Goal: Task Accomplishment & Management: Use online tool/utility

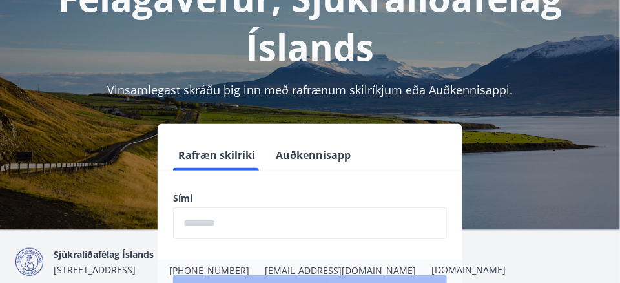
scroll to position [129, 0]
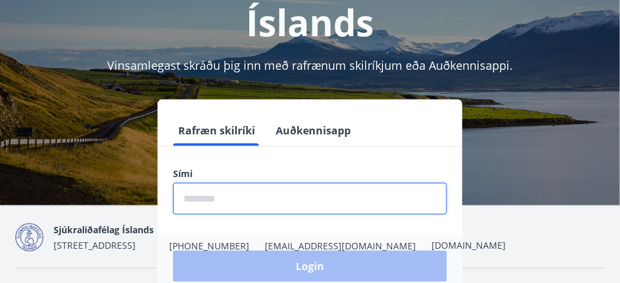
click at [196, 200] on input "phone" at bounding box center [310, 199] width 274 height 32
type input "********"
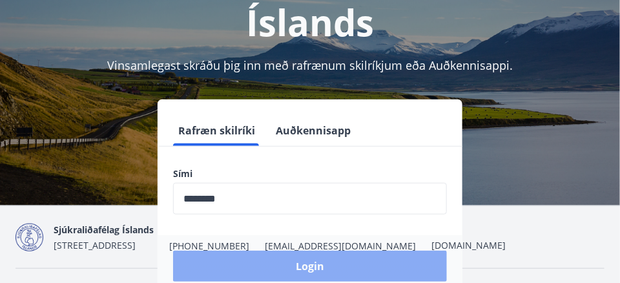
click at [306, 266] on button "Login" at bounding box center [310, 266] width 274 height 31
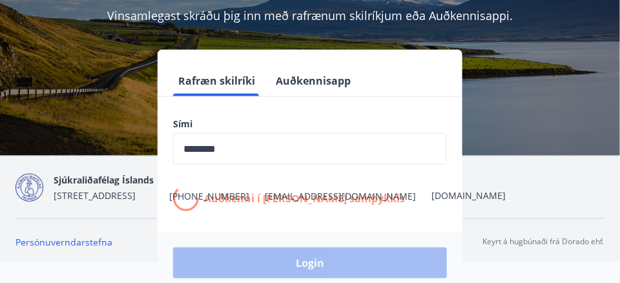
scroll to position [193, 0]
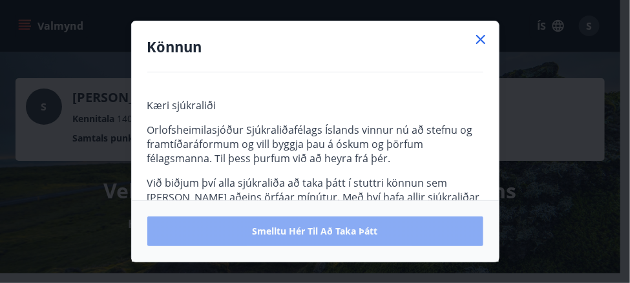
click at [278, 229] on span "Smelltu hér til að taka þátt" at bounding box center [315, 231] width 125 height 13
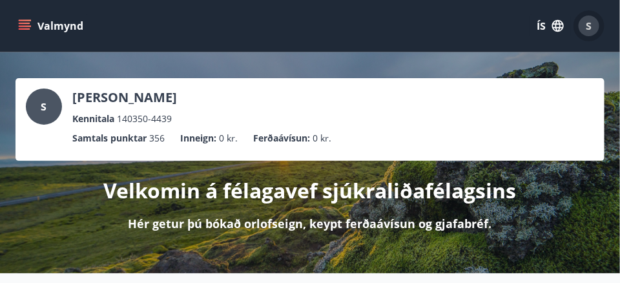
click at [590, 28] on span "S" at bounding box center [590, 26] width 6 height 14
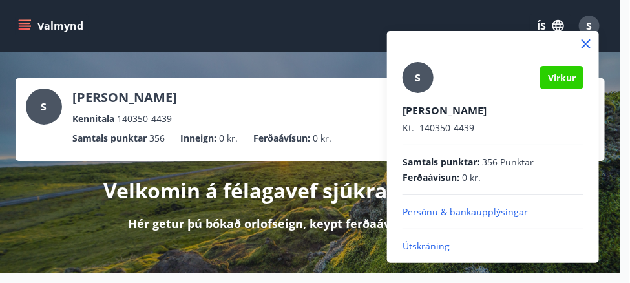
click at [428, 246] on p "Útskráning" at bounding box center [493, 246] width 181 height 13
